Goal: Complete application form

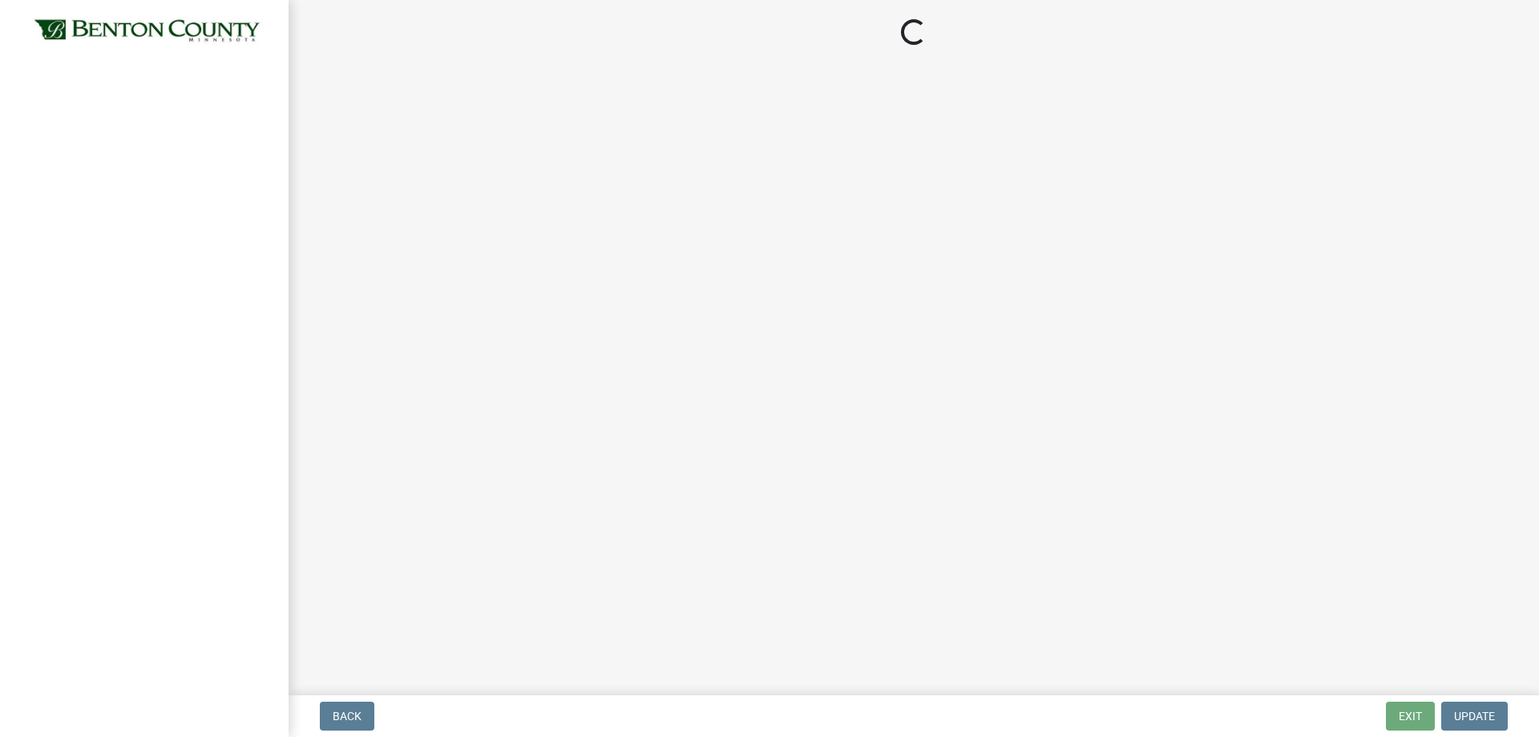
select select "17bfa135-5610-45df-8ce7-87530b7d86d4"
